Goal: Task Accomplishment & Management: Use online tool/utility

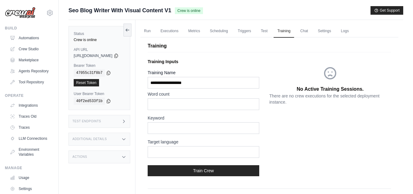
click at [33, 38] on link "Automations" at bounding box center [30, 38] width 46 height 10
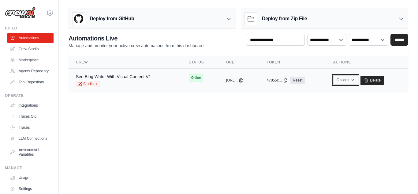
click at [355, 80] on icon "button" at bounding box center [352, 79] width 5 height 5
click at [345, 126] on body "[EMAIL_ADDRESS][DOMAIN_NAME] Settings Build Automations" at bounding box center [209, 97] width 418 height 194
click at [353, 80] on icon "button" at bounding box center [350, 79] width 5 height 5
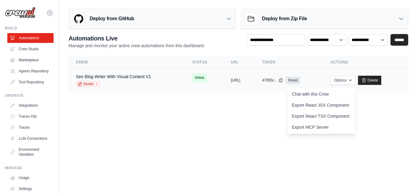
drag, startPoint x: 270, startPoint y: 116, endPoint x: 282, endPoint y: 91, distance: 27.8
click at [270, 116] on body "[EMAIL_ADDRESS][DOMAIN_NAME] Settings Build Automations" at bounding box center [209, 97] width 418 height 194
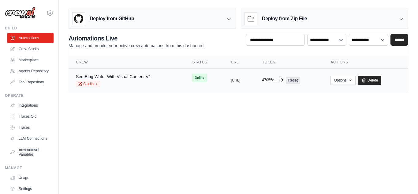
click at [283, 80] on icon at bounding box center [280, 79] width 5 height 5
click at [117, 77] on link "Seo Blog Writer With Visual Content V1" at bounding box center [113, 76] width 75 height 5
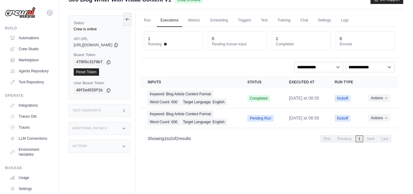
scroll to position [26, 0]
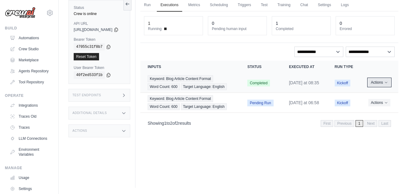
click at [386, 84] on icon "Actions for execution" at bounding box center [387, 82] width 4 height 4
click at [387, 83] on icon "Actions for execution" at bounding box center [386, 82] width 2 height 1
click at [385, 86] on button "Actions" at bounding box center [380, 82] width 22 height 7
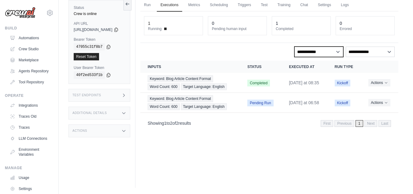
click at [340, 54] on select "**********" at bounding box center [319, 52] width 49 height 10
click at [376, 72] on th "Actions" at bounding box center [379, 67] width 37 height 12
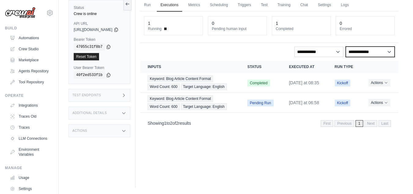
click at [389, 51] on select "**********" at bounding box center [370, 52] width 49 height 10
drag, startPoint x: 399, startPoint y: 59, endPoint x: 401, endPoint y: 62, distance: 4.0
click at [399, 59] on div "Run Executions Metrics Scheduling Triggers Test Training Chat Settings Logs 1 R…" at bounding box center [270, 91] width 268 height 194
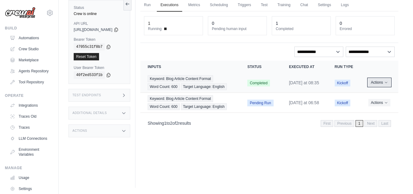
click at [386, 84] on icon "Actions for execution" at bounding box center [387, 82] width 4 height 4
click at [387, 84] on icon "Actions for execution" at bounding box center [387, 83] width 4 height 4
click at [204, 65] on th "Inputs" at bounding box center [190, 67] width 100 height 12
click at [108, 47] on icon at bounding box center [108, 46] width 5 height 5
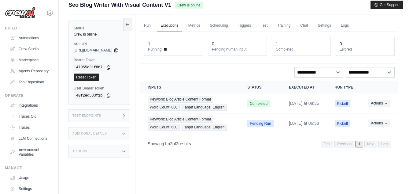
scroll to position [2, 0]
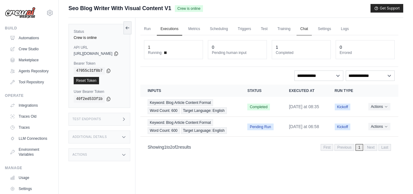
click at [312, 28] on link "Chat" at bounding box center [304, 29] width 15 height 13
click at [32, 35] on link "Automations" at bounding box center [31, 38] width 46 height 10
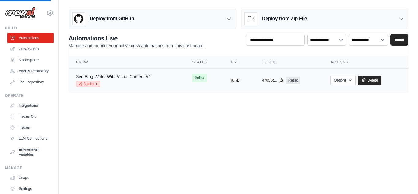
click at [92, 84] on link "Studio" at bounding box center [88, 84] width 24 height 6
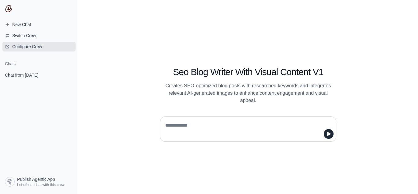
click at [27, 47] on span "Configure Crew" at bounding box center [27, 46] width 30 height 6
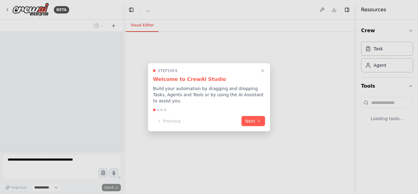
select select "****"
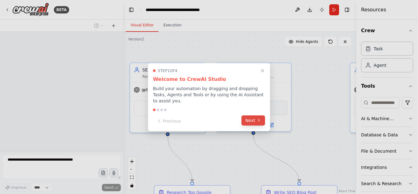
click at [251, 117] on button "Next" at bounding box center [253, 120] width 24 height 10
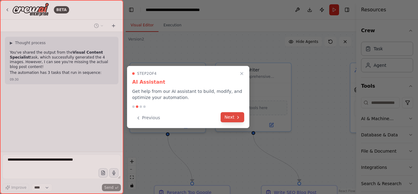
click at [239, 118] on icon at bounding box center [238, 117] width 5 height 5
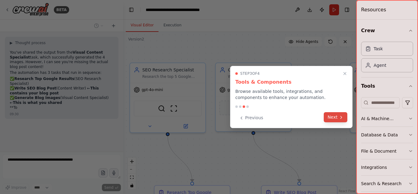
click at [336, 119] on button "Next" at bounding box center [336, 117] width 24 height 10
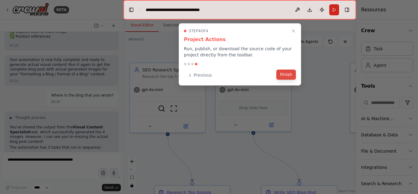
click at [284, 71] on button "Finish" at bounding box center [286, 74] width 20 height 10
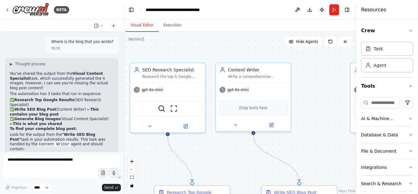
scroll to position [1602, 0]
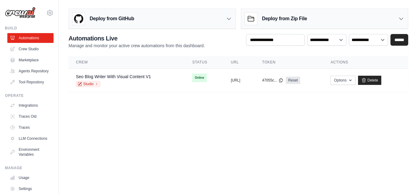
click at [401, 17] on icon at bounding box center [401, 19] width 6 height 6
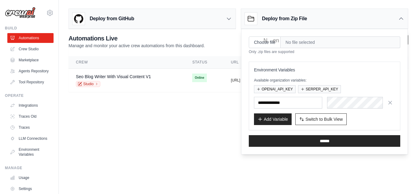
click at [400, 19] on icon at bounding box center [401, 19] width 6 height 6
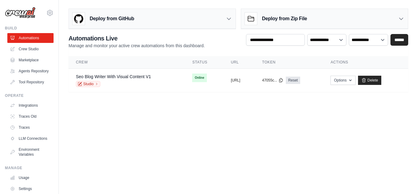
click at [403, 20] on icon at bounding box center [401, 19] width 6 height 6
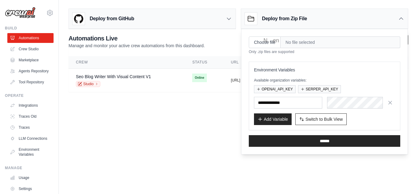
click at [403, 20] on icon at bounding box center [401, 19] width 6 height 6
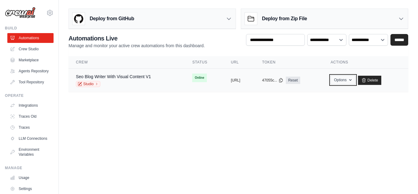
click at [353, 80] on icon "button" at bounding box center [350, 79] width 5 height 5
click at [352, 80] on icon "button" at bounding box center [350, 80] width 2 height 2
click at [361, 110] on body "[EMAIL_ADDRESS][DOMAIN_NAME] Settings Build Automations" at bounding box center [209, 97] width 418 height 194
click at [353, 80] on icon "button" at bounding box center [350, 79] width 5 height 5
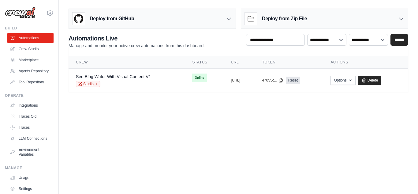
click at [371, 119] on body "[EMAIL_ADDRESS][DOMAIN_NAME] Settings Build Automations" at bounding box center [209, 97] width 418 height 194
click at [353, 79] on icon "button" at bounding box center [350, 79] width 5 height 5
click at [153, 115] on body "[EMAIL_ADDRESS][DOMAIN_NAME] Settings Build Automations" at bounding box center [209, 97] width 418 height 194
click at [230, 21] on icon at bounding box center [229, 19] width 6 height 6
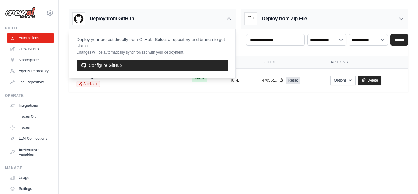
click at [229, 22] on div "Deploy from GitHub" at bounding box center [152, 19] width 167 height 20
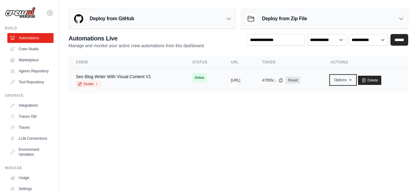
click at [353, 79] on icon "button" at bounding box center [350, 79] width 5 height 5
click at [383, 40] on select "**********" at bounding box center [368, 40] width 39 height 12
click at [226, 38] on div "**********" at bounding box center [239, 41] width 340 height 15
click at [402, 17] on icon at bounding box center [401, 19] width 6 height 6
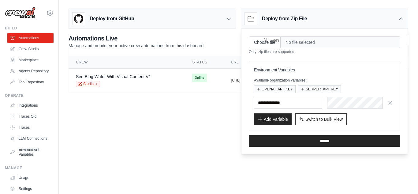
click at [192, 131] on body "[EMAIL_ADDRESS][DOMAIN_NAME] Settings Build Automations" at bounding box center [209, 97] width 418 height 194
click at [406, 15] on div "Deploy from Zip File" at bounding box center [324, 19] width 167 height 20
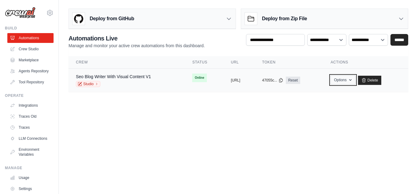
click at [353, 80] on icon "button" at bounding box center [350, 79] width 5 height 5
click at [353, 78] on icon "button" at bounding box center [350, 79] width 5 height 5
click at [369, 131] on body "[EMAIL_ADDRESS][DOMAIN_NAME] Settings Build Automations" at bounding box center [209, 97] width 418 height 194
click at [353, 78] on icon "button" at bounding box center [350, 79] width 5 height 5
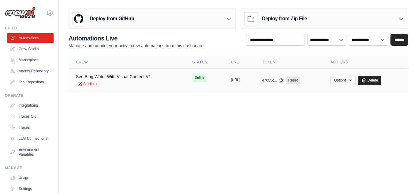
click at [235, 80] on button "[URL]" at bounding box center [235, 79] width 9 height 5
